Goal: Contribute content: Add original content to the website for others to see

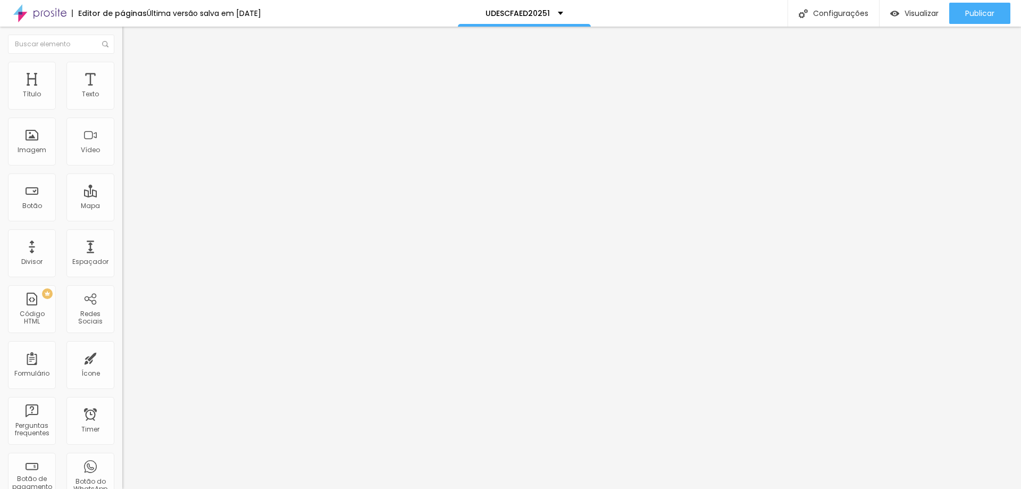
click at [122, 72] on img at bounding box center [127, 77] width 10 height 10
click at [122, 457] on div at bounding box center [183, 457] width 122 height 0
click at [122, 464] on div at bounding box center [183, 464] width 122 height 0
click at [122, 470] on div at bounding box center [183, 470] width 122 height 0
click at [122, 72] on img at bounding box center [127, 77] width 10 height 10
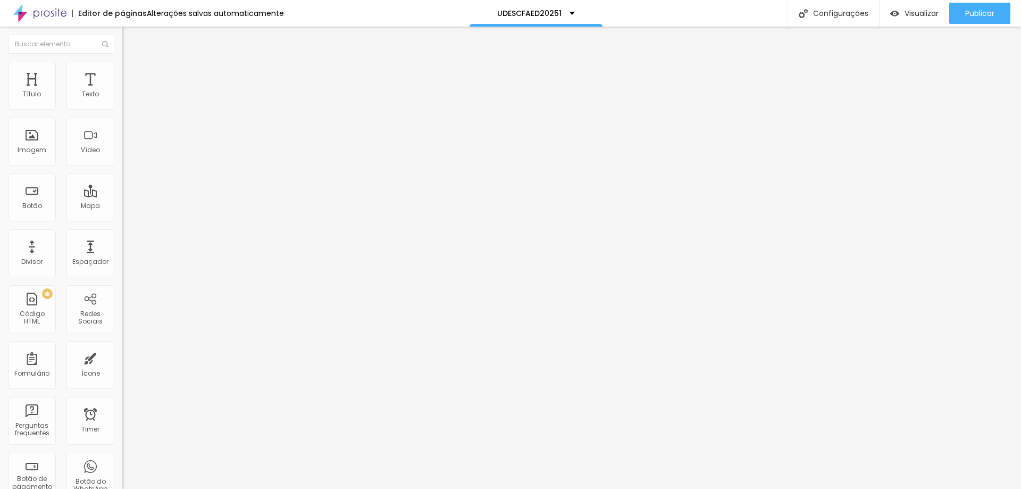
click at [122, 457] on div at bounding box center [183, 457] width 122 height 0
click at [122, 464] on div at bounding box center [183, 464] width 122 height 0
click at [122, 470] on div at bounding box center [183, 470] width 122 height 0
click at [132, 75] on span "Avançado" at bounding box center [149, 79] width 35 height 9
click at [122, 457] on div at bounding box center [183, 457] width 122 height 0
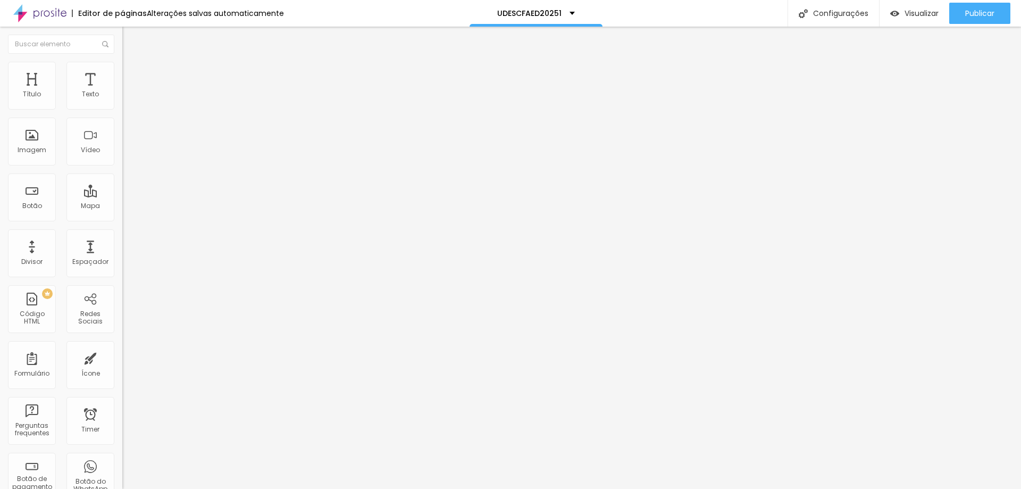
click at [122, 464] on div at bounding box center [183, 464] width 122 height 0
click at [122, 464] on li "Desktop" at bounding box center [183, 467] width 122 height 6
click at [122, 470] on div at bounding box center [183, 470] width 122 height 0
click at [122, 72] on li "Avançado" at bounding box center [183, 77] width 122 height 11
click at [122, 457] on div at bounding box center [183, 457] width 122 height 0
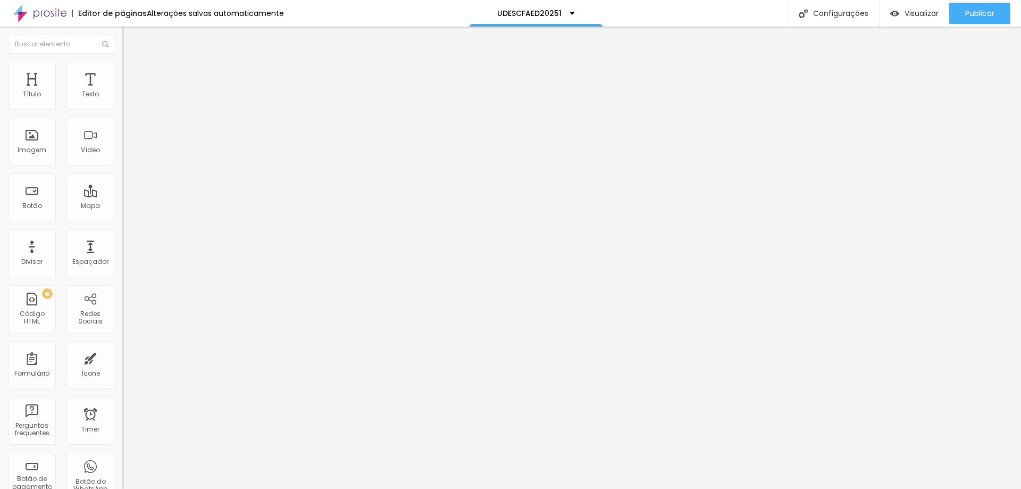
click at [122, 464] on div at bounding box center [183, 464] width 122 height 0
click at [122, 464] on li "Desktop" at bounding box center [183, 467] width 122 height 6
click at [122, 470] on div at bounding box center [183, 470] width 122 height 0
click at [971, 22] on div "Publicar" at bounding box center [979, 13] width 29 height 21
click at [975, 12] on span "Publicar" at bounding box center [979, 13] width 29 height 9
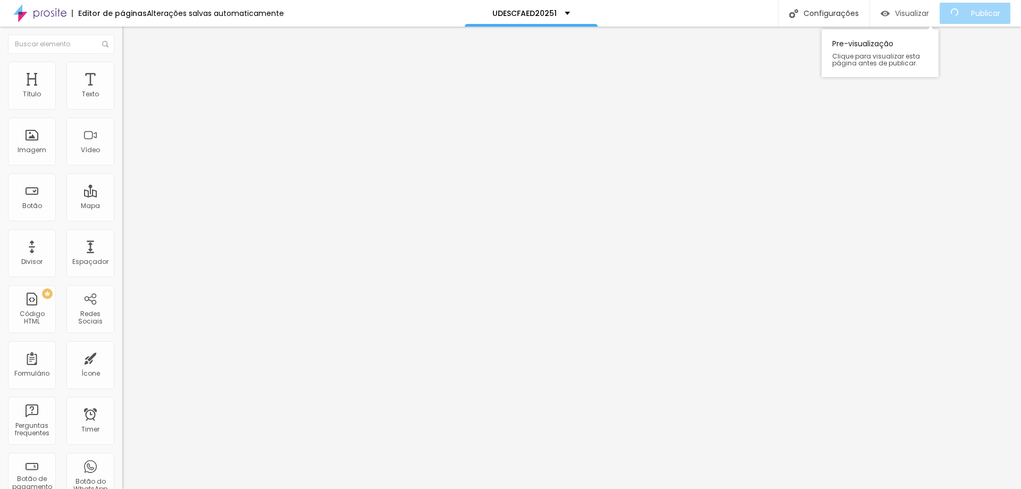
click at [917, 9] on span "Visualizar" at bounding box center [912, 13] width 34 height 9
